Goal: Feedback & Contribution: Submit feedback/report problem

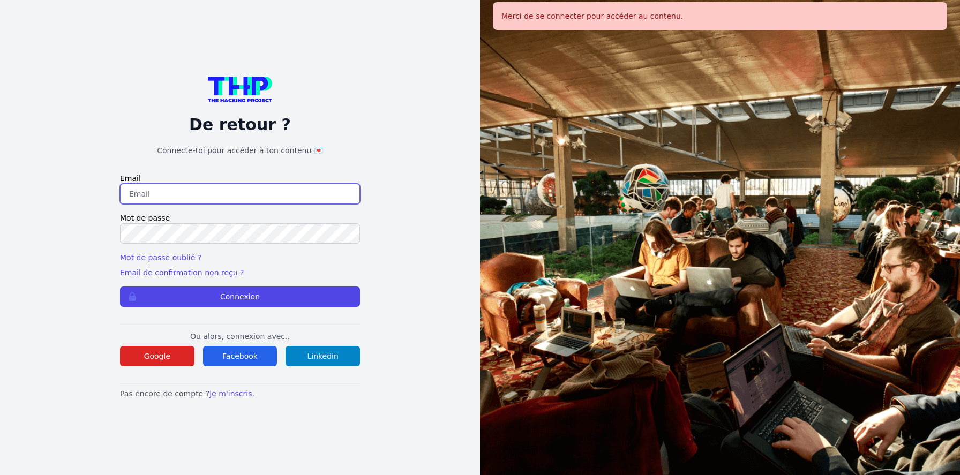
type input "jruelle@hotmail.fr"
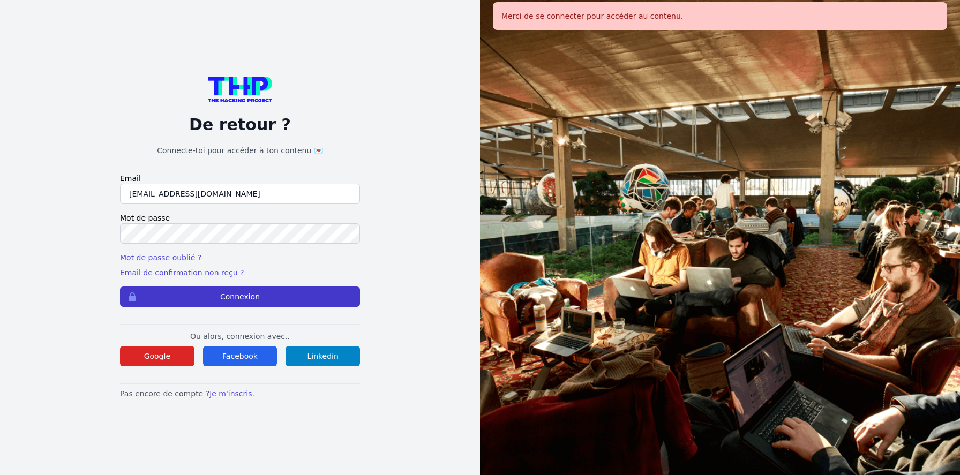
click at [327, 300] on button "Connexion" at bounding box center [240, 297] width 240 height 20
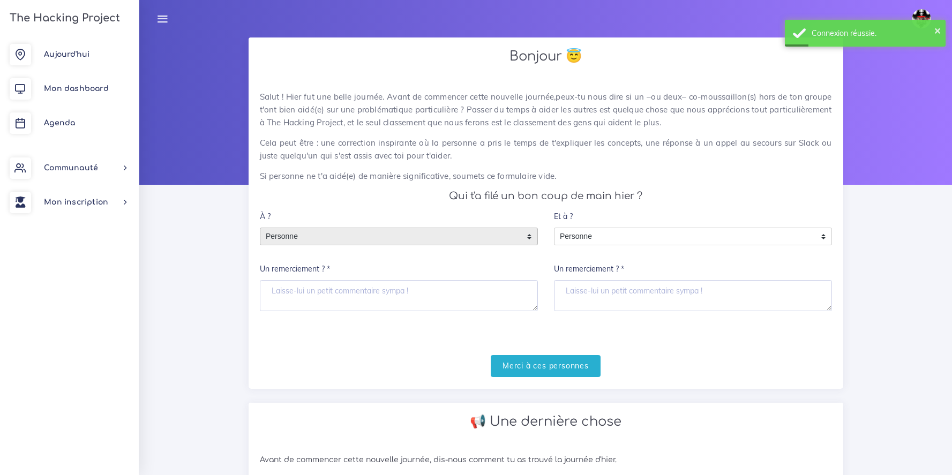
click at [384, 238] on span "Personne" at bounding box center [390, 236] width 261 height 17
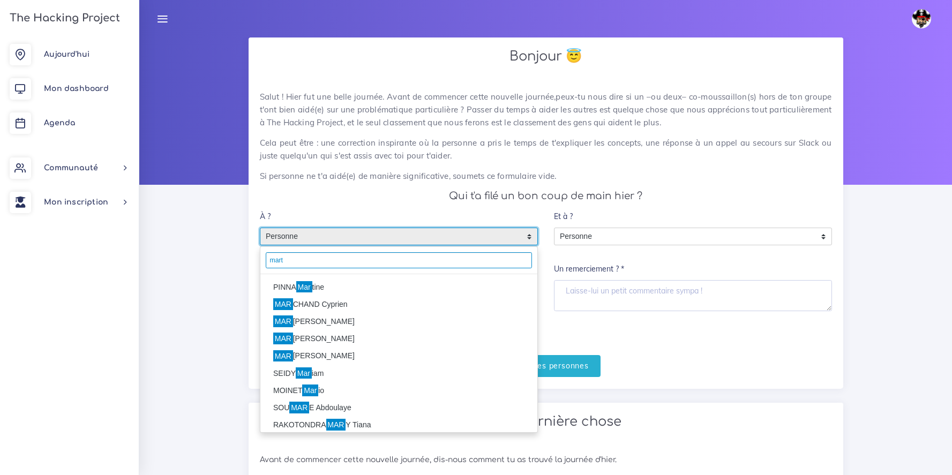
type input "mart"
click at [283, 288] on li "PINNA Mar tine" at bounding box center [398, 287] width 277 height 17
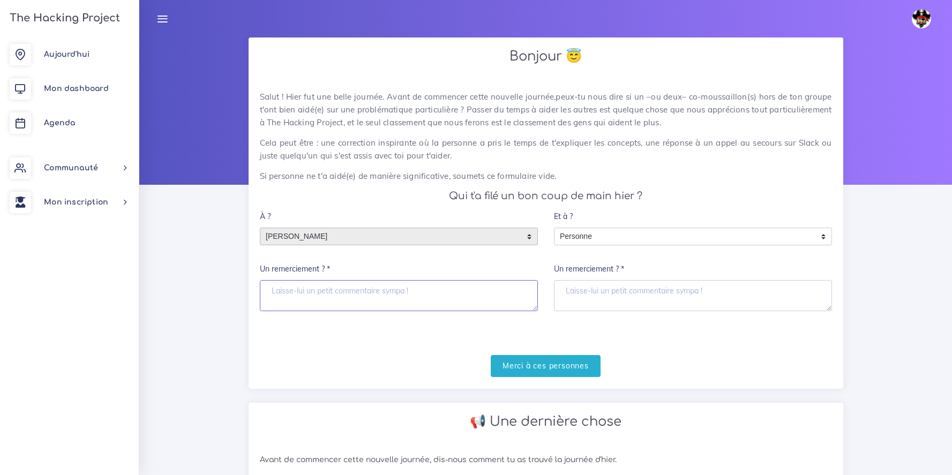
click at [296, 295] on textarea "Un remerciement ? *" at bounding box center [399, 295] width 278 height 31
type textarea "P"
type textarea "et hop on code on code"
click at [536, 360] on input "Merci à ces personnes" at bounding box center [546, 366] width 110 height 22
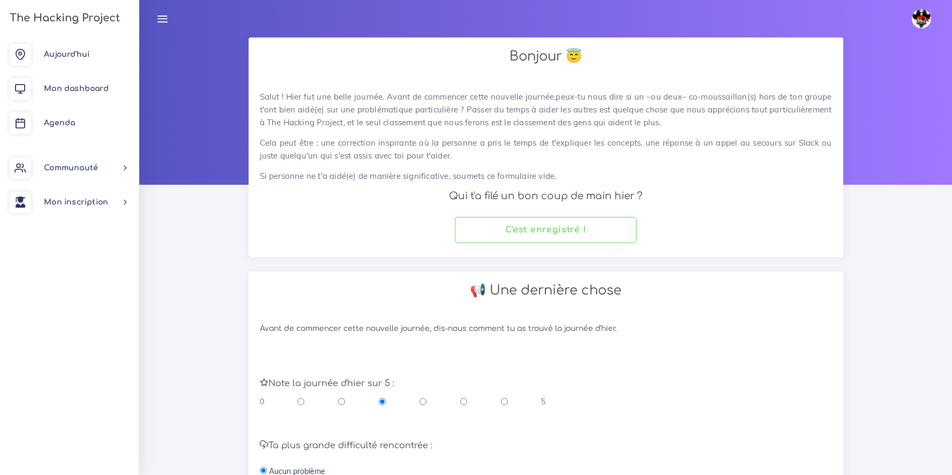
click at [502, 401] on input "radio" at bounding box center [504, 402] width 7 height 11
radio input "true"
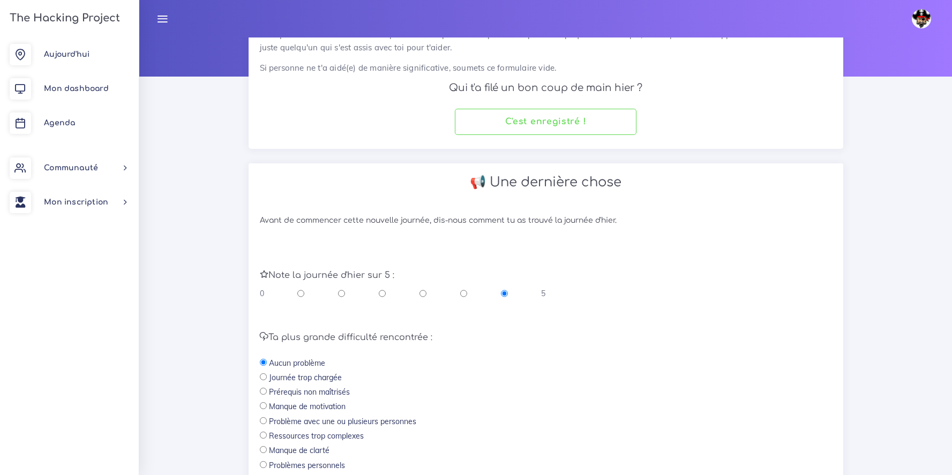
scroll to position [240, 0]
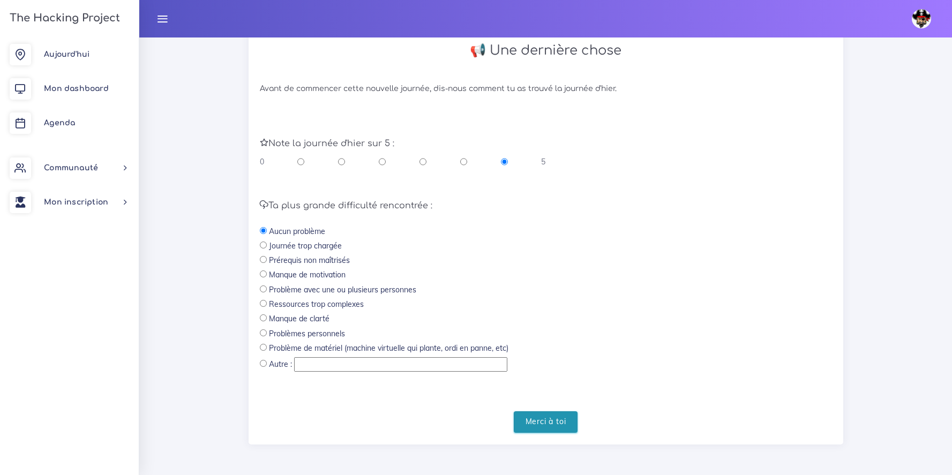
click at [546, 416] on input "Merci à toi" at bounding box center [546, 423] width 64 height 22
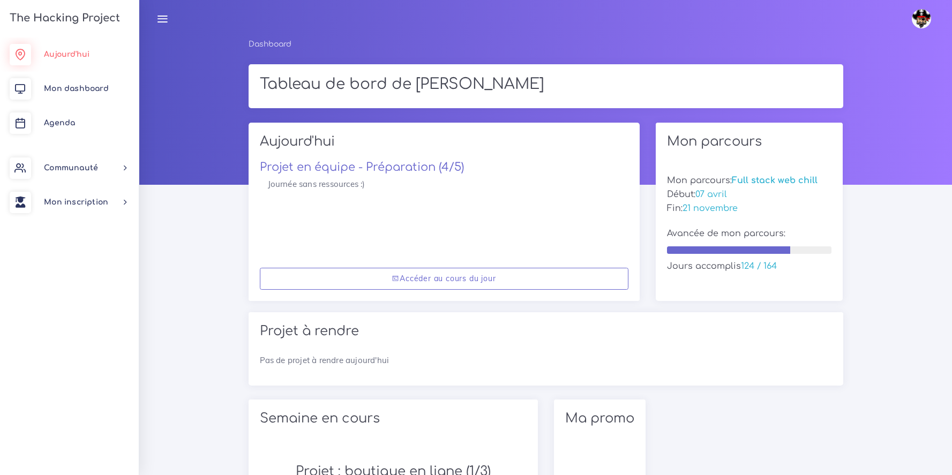
click at [71, 56] on span "Aujourd'hui" at bounding box center [67, 54] width 46 height 8
